Goal: Register for event/course

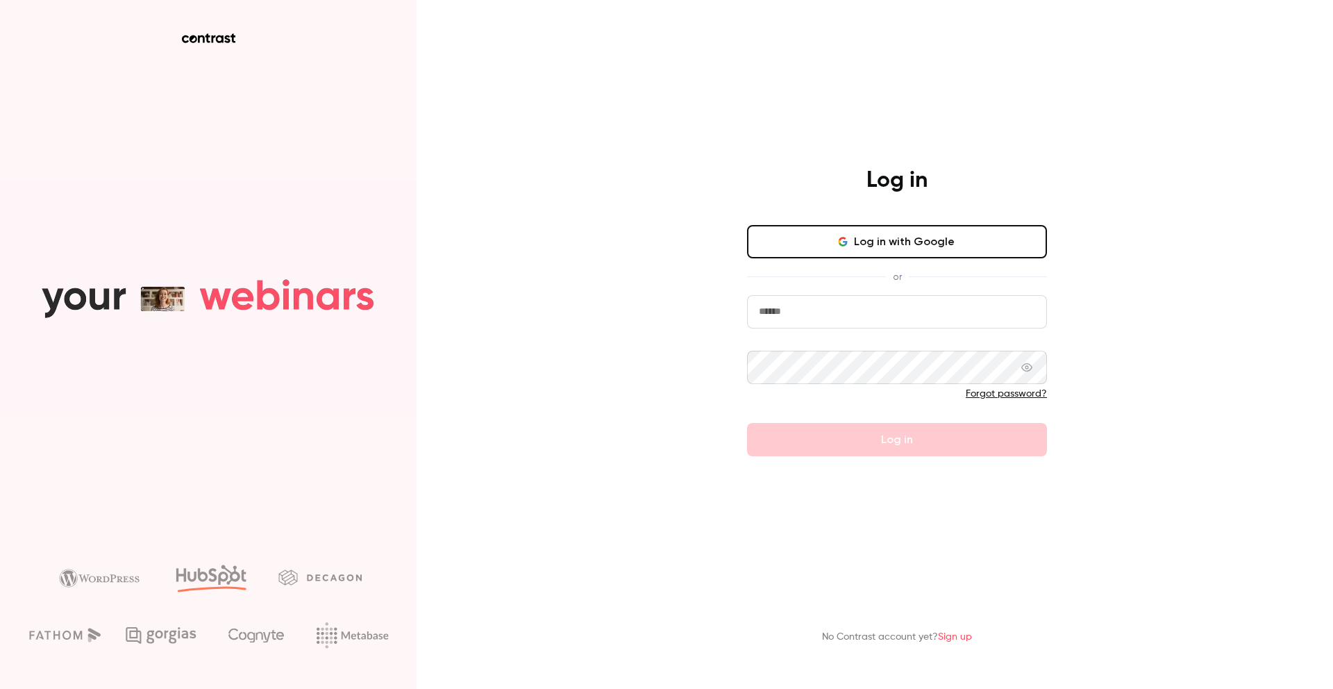
click at [952, 242] on button "Log in with Google" at bounding box center [897, 241] width 300 height 33
click at [885, 238] on button "Log in with Google" at bounding box center [897, 241] width 300 height 33
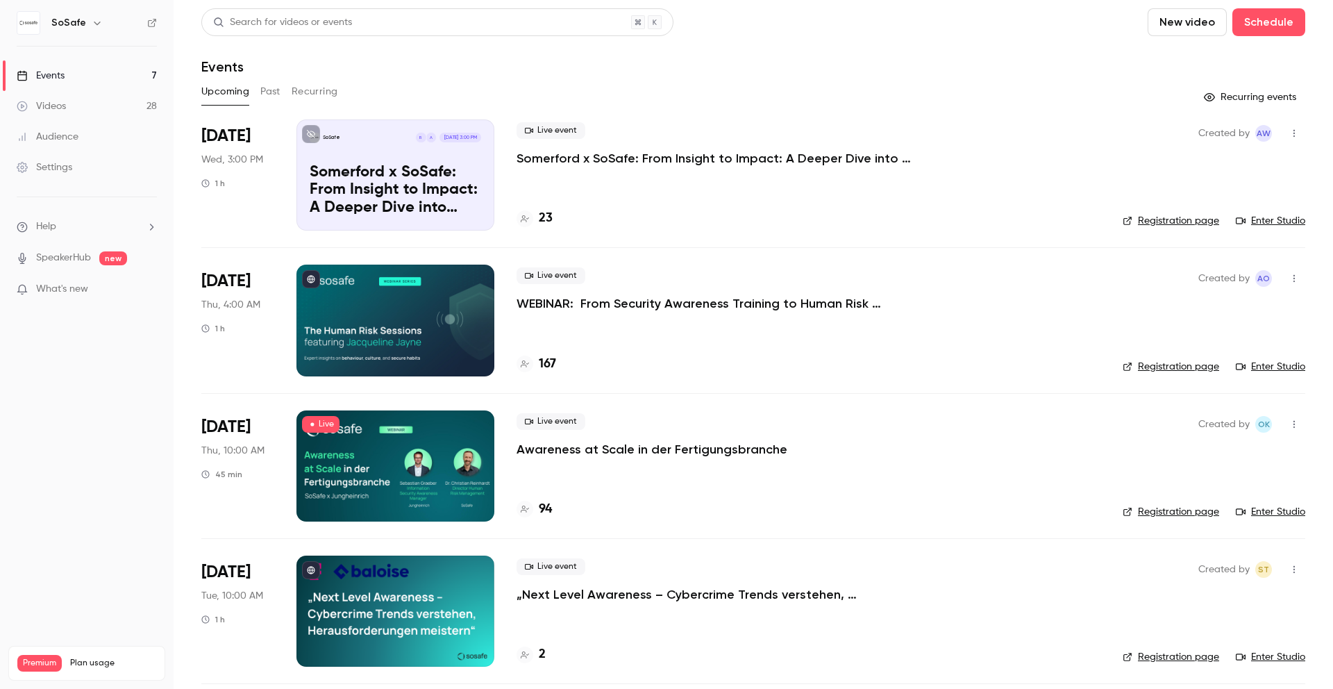
scroll to position [439, 0]
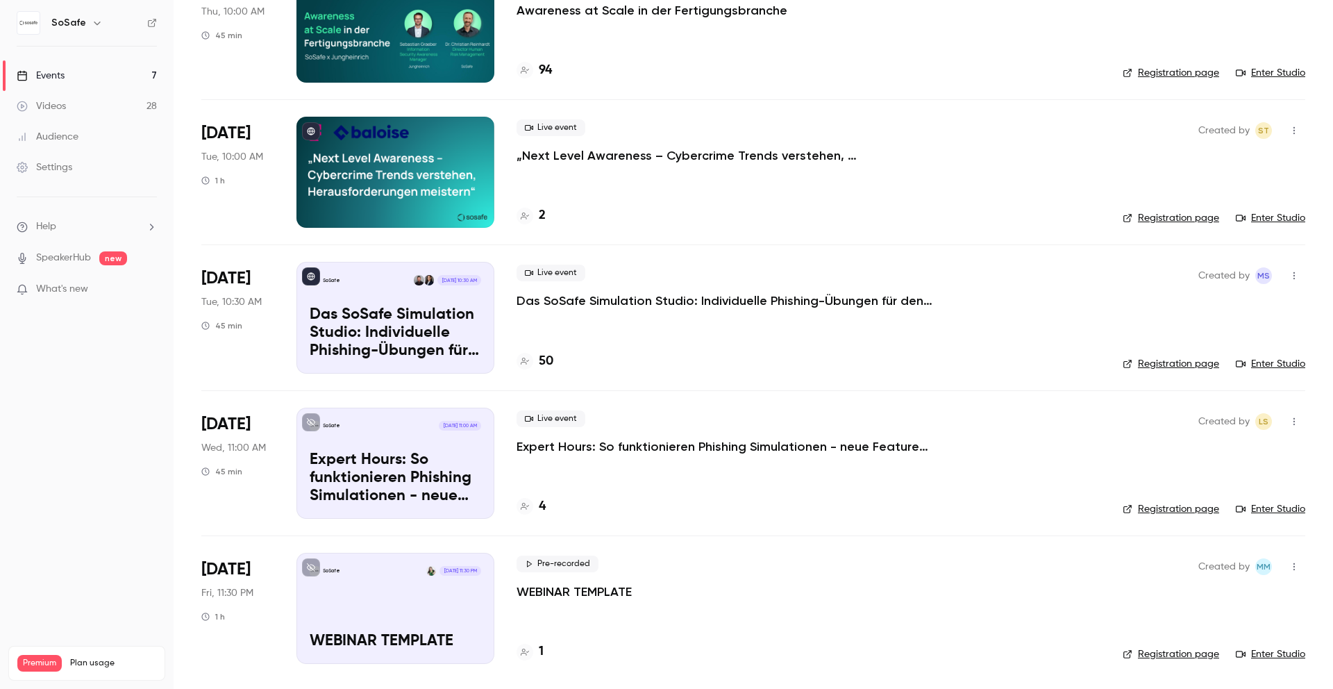
click at [1188, 510] on link "Registration page" at bounding box center [1171, 509] width 97 height 14
click at [542, 500] on h4 "4" at bounding box center [542, 506] width 7 height 19
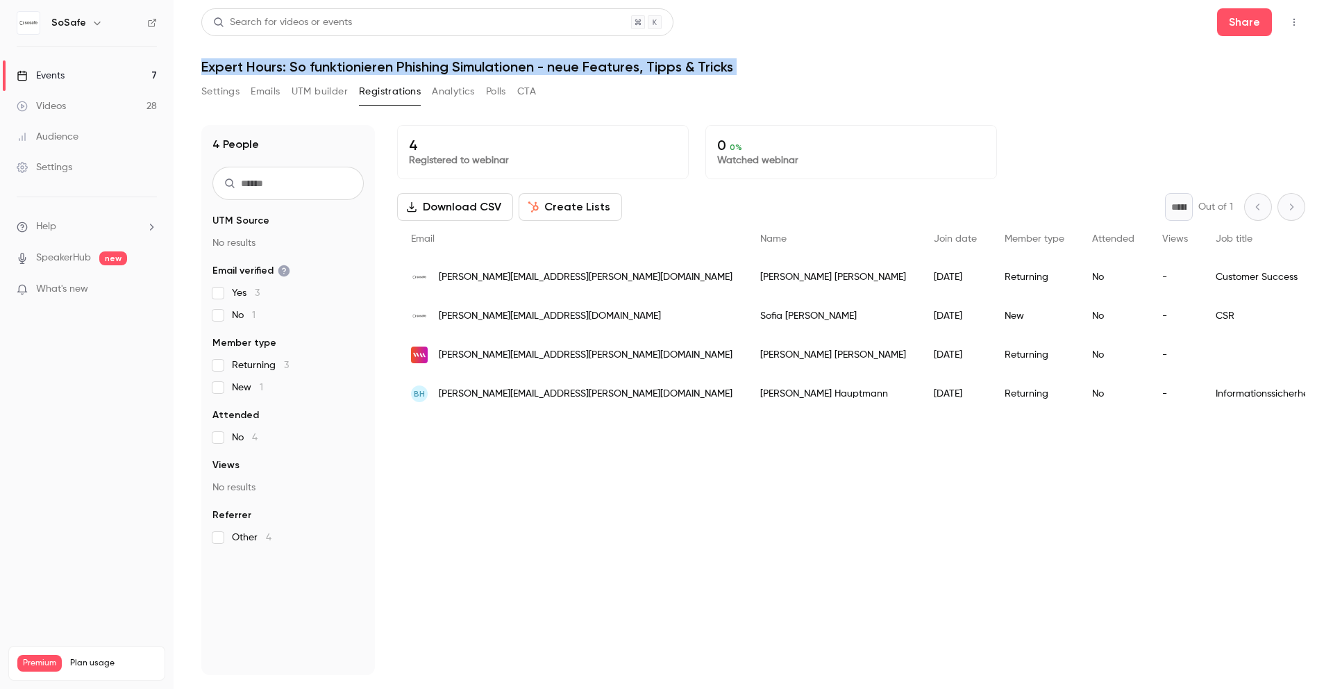
drag, startPoint x: 191, startPoint y: 67, endPoint x: 713, endPoint y: 76, distance: 522.4
click at [713, 78] on main "Search for videos or events Share Expert Hours: So funktionieren Phishing Simul…" at bounding box center [754, 344] width 1160 height 689
copy div "Expert Hours: So funktionieren Phishing Simulationen - neue Features, Tipps & T…"
